Goal: Task Accomplishment & Management: Use online tool/utility

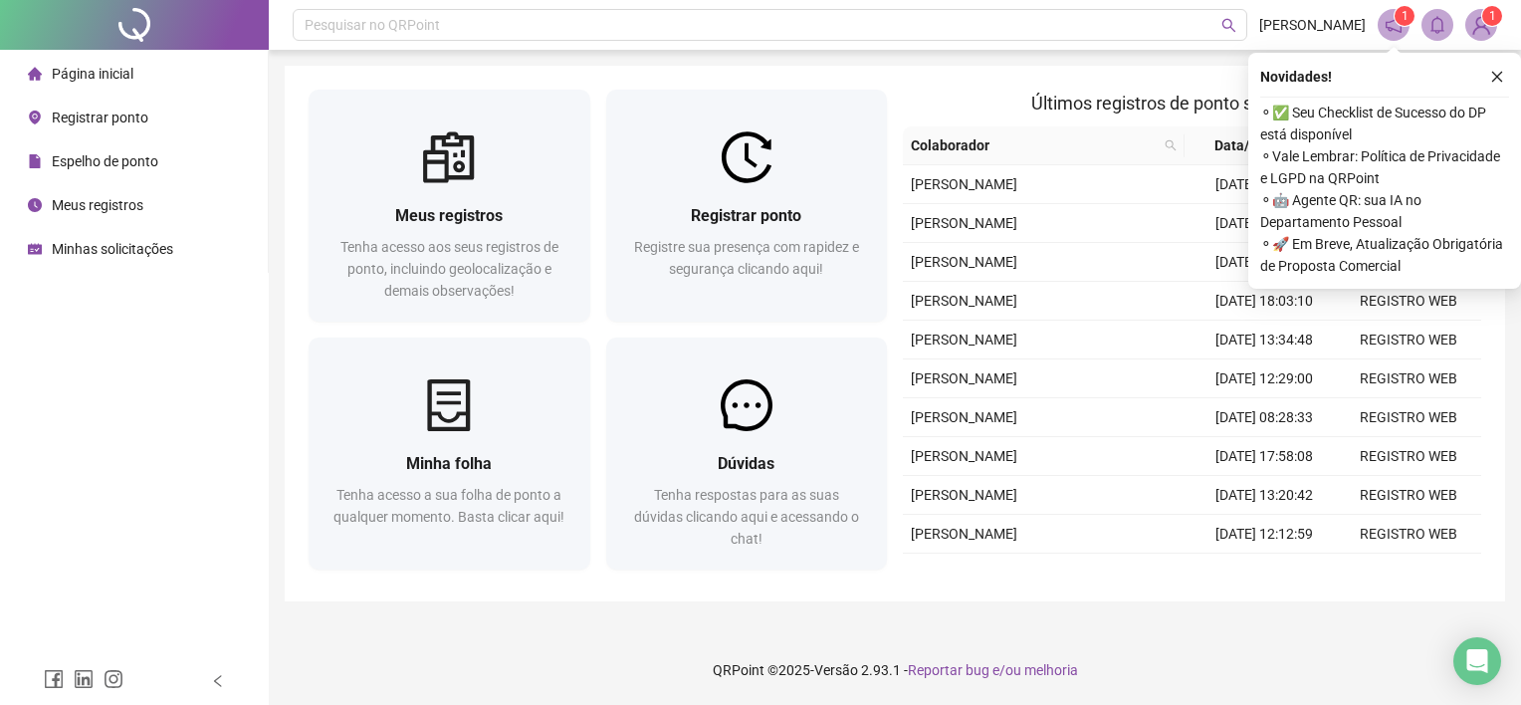
click at [88, 103] on div "Registrar ponto" at bounding box center [88, 118] width 120 height 40
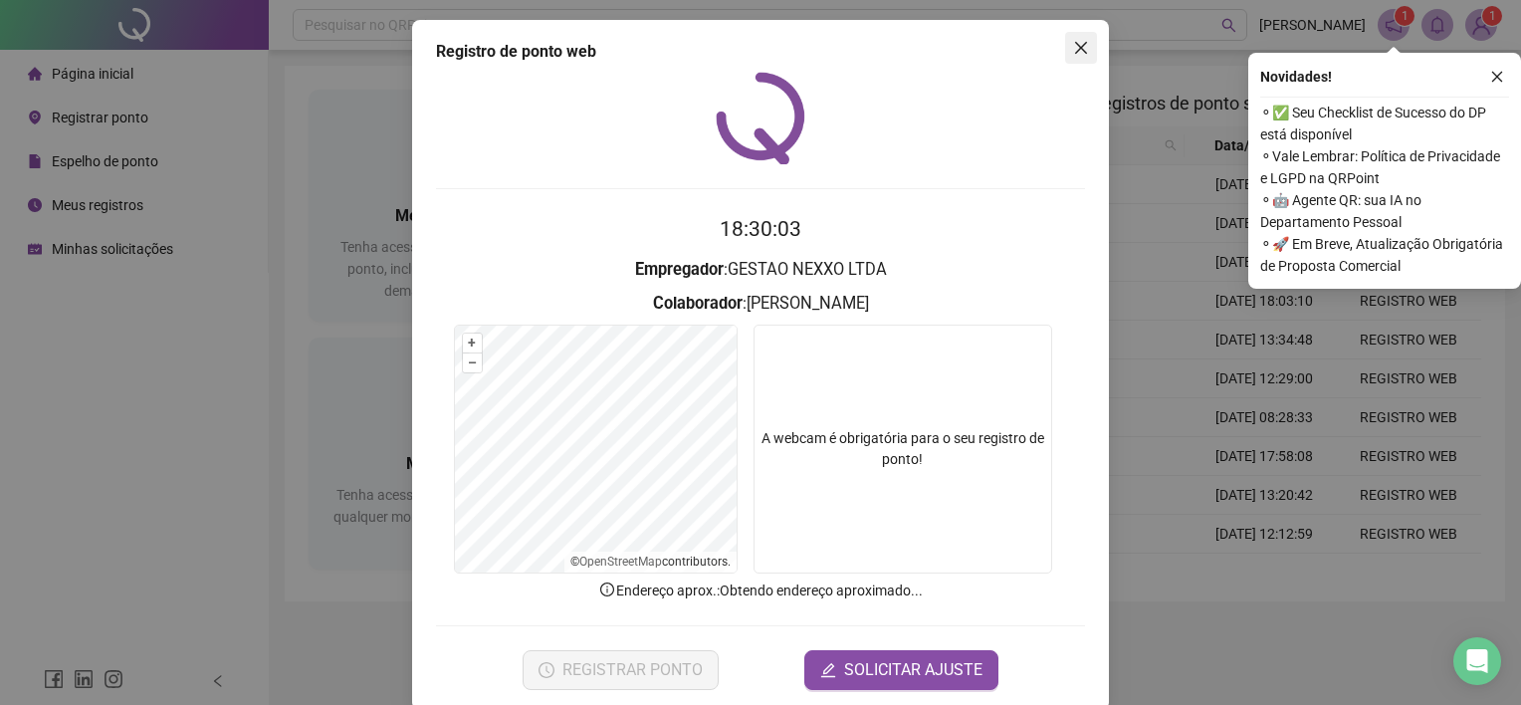
click at [1073, 54] on icon "close" at bounding box center [1081, 48] width 16 height 16
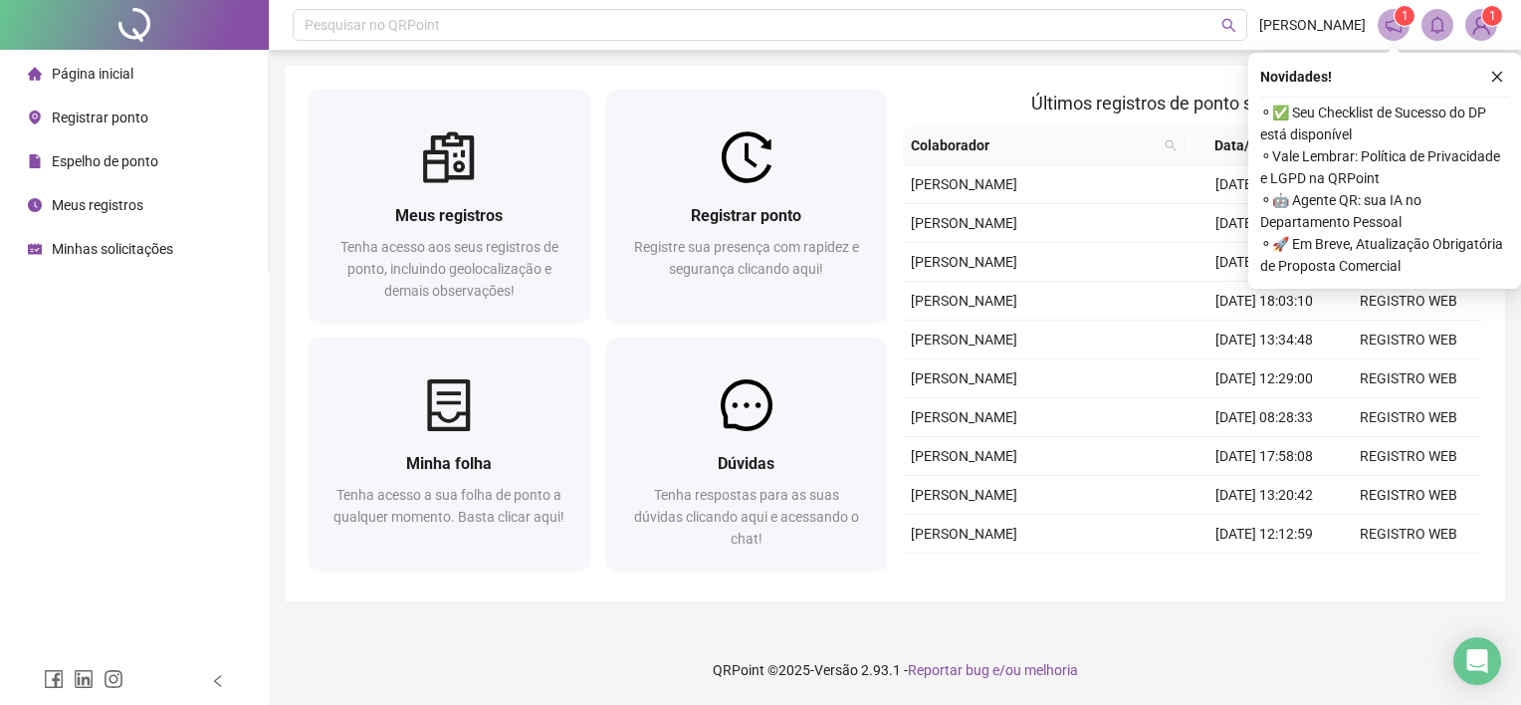
click at [101, 129] on div "Registrar ponto" at bounding box center [88, 118] width 120 height 40
click at [115, 117] on span "Registrar ponto" at bounding box center [100, 118] width 97 height 16
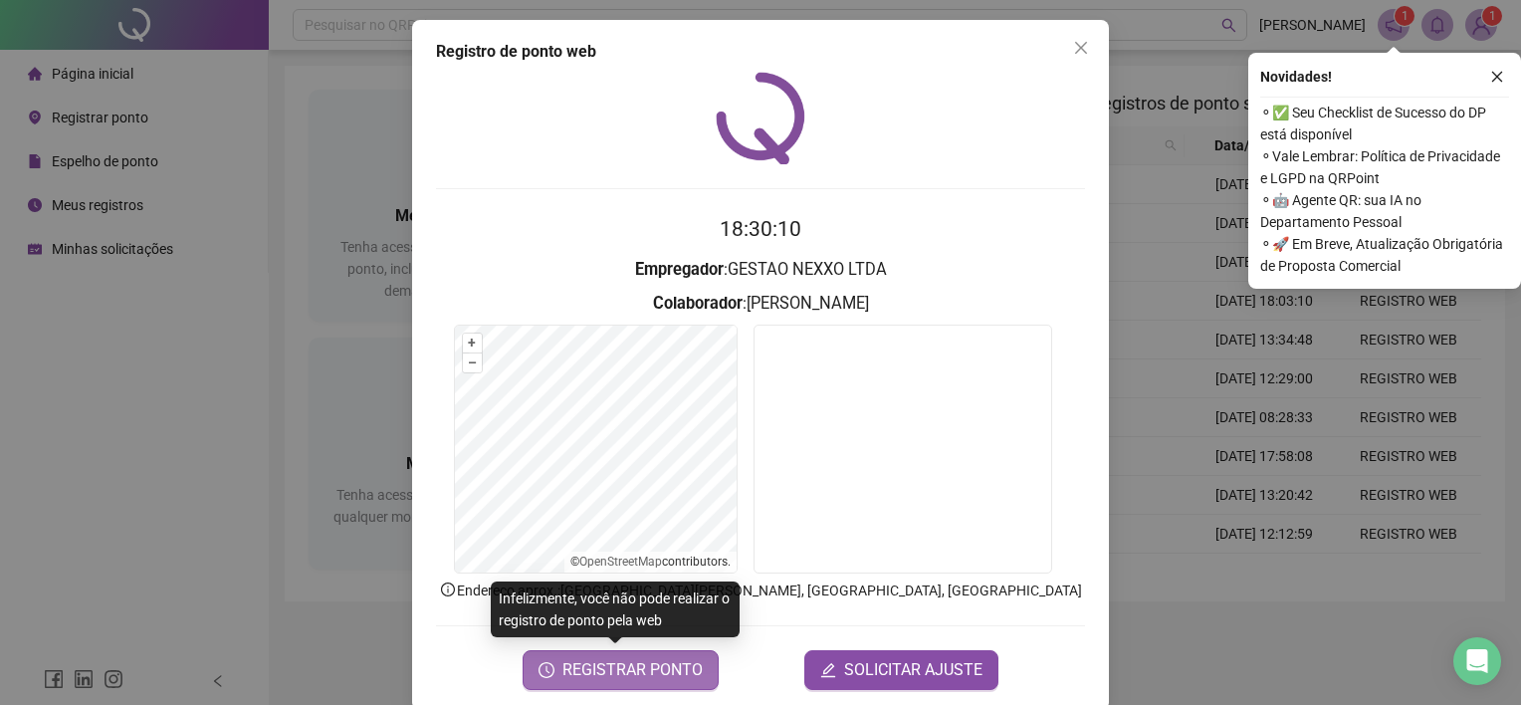
click at [655, 679] on span "REGISTRAR PONTO" at bounding box center [632, 670] width 140 height 24
